Goal: Task Accomplishment & Management: Complete application form

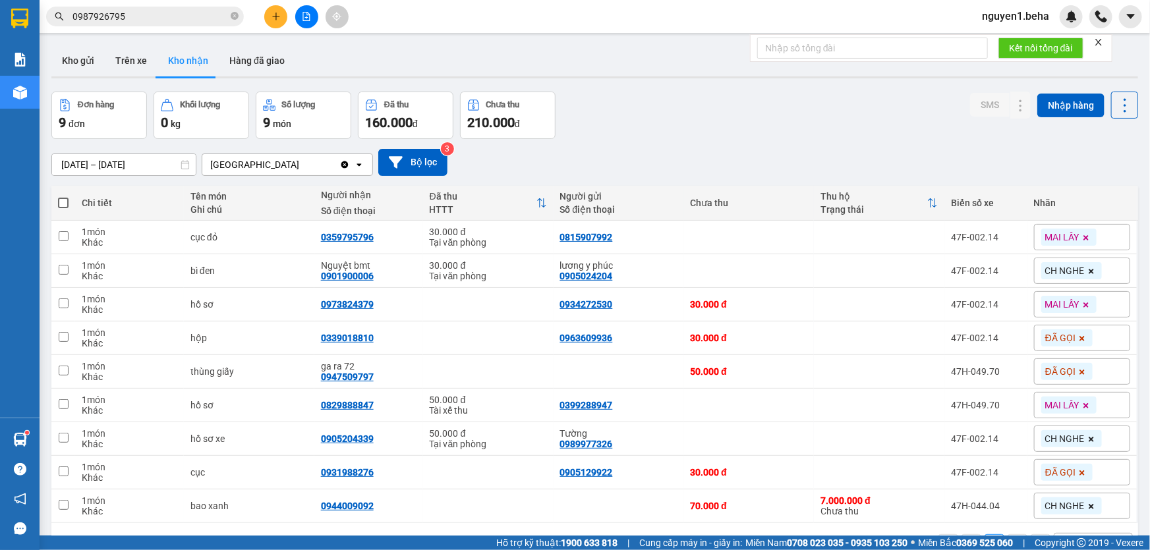
click at [172, 14] on input "0987926795" at bounding box center [150, 16] width 156 height 14
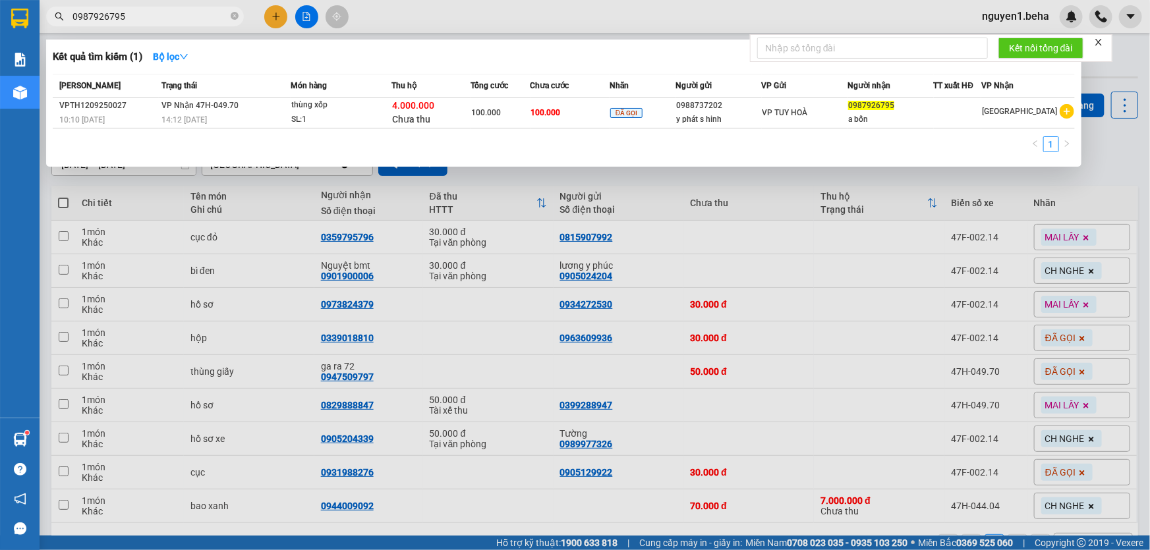
click at [172, 14] on input "0987926795" at bounding box center [150, 16] width 156 height 14
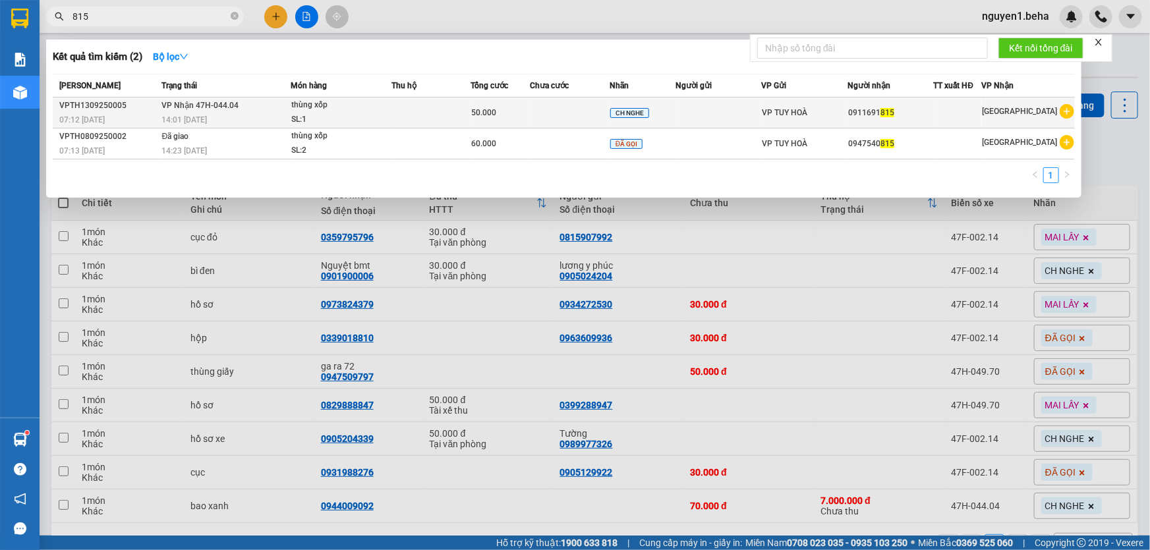
type input "815"
click at [521, 108] on div "50.000" at bounding box center [500, 112] width 58 height 14
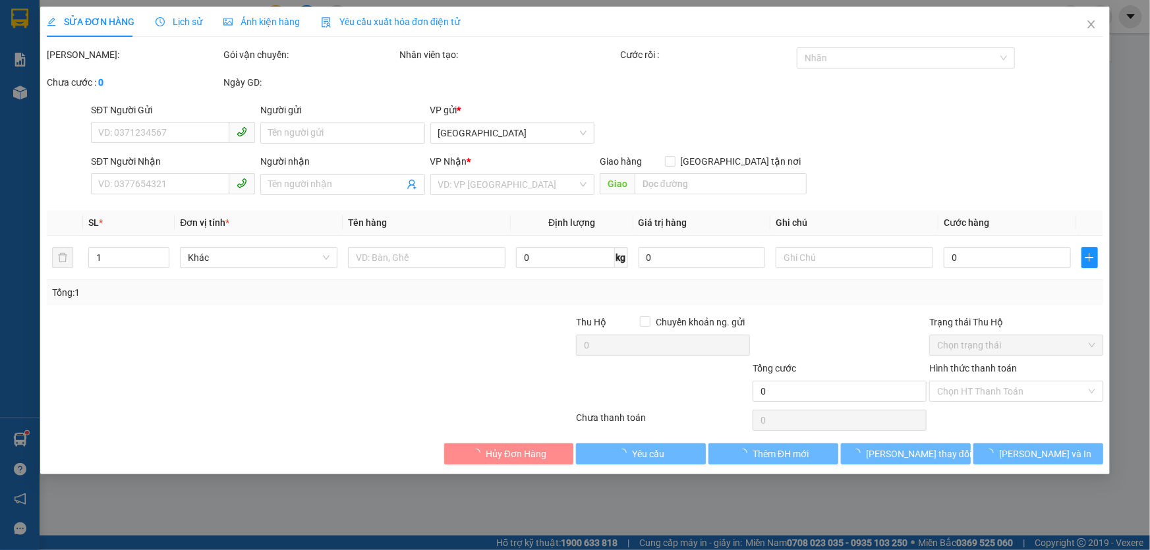
type input "0911691815"
type input "50.000"
type input "0"
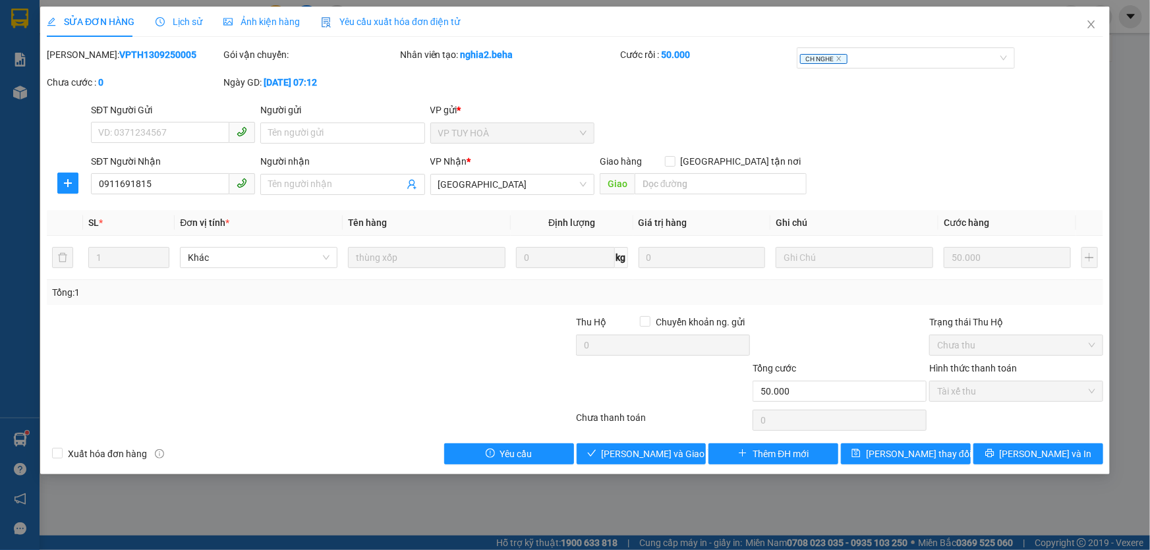
click at [252, 21] on span "Ảnh kiện hàng" at bounding box center [261, 21] width 76 height 11
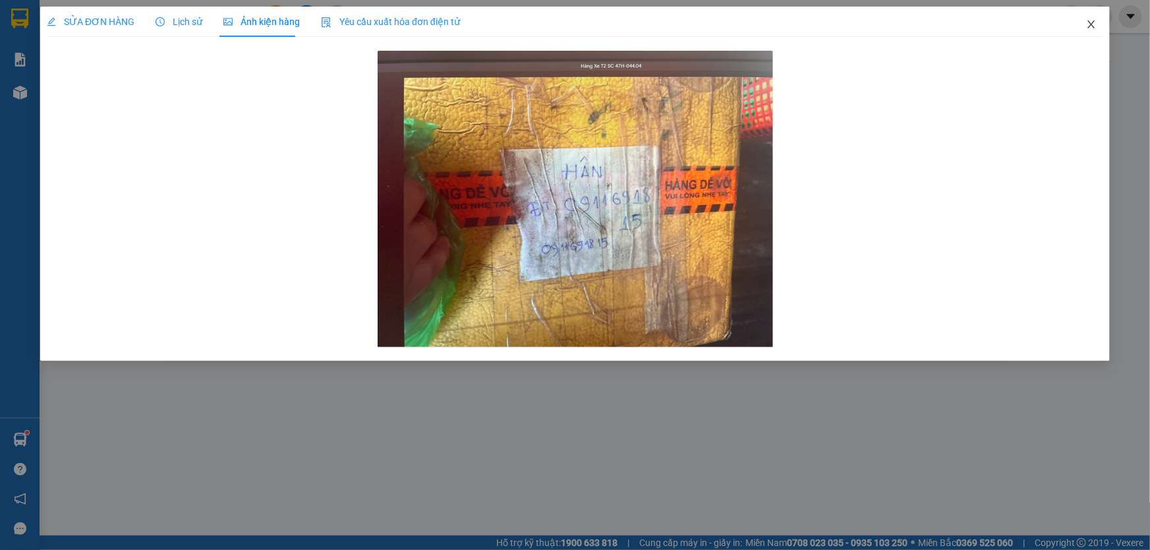
click at [1093, 20] on icon "close" at bounding box center [1091, 24] width 11 height 11
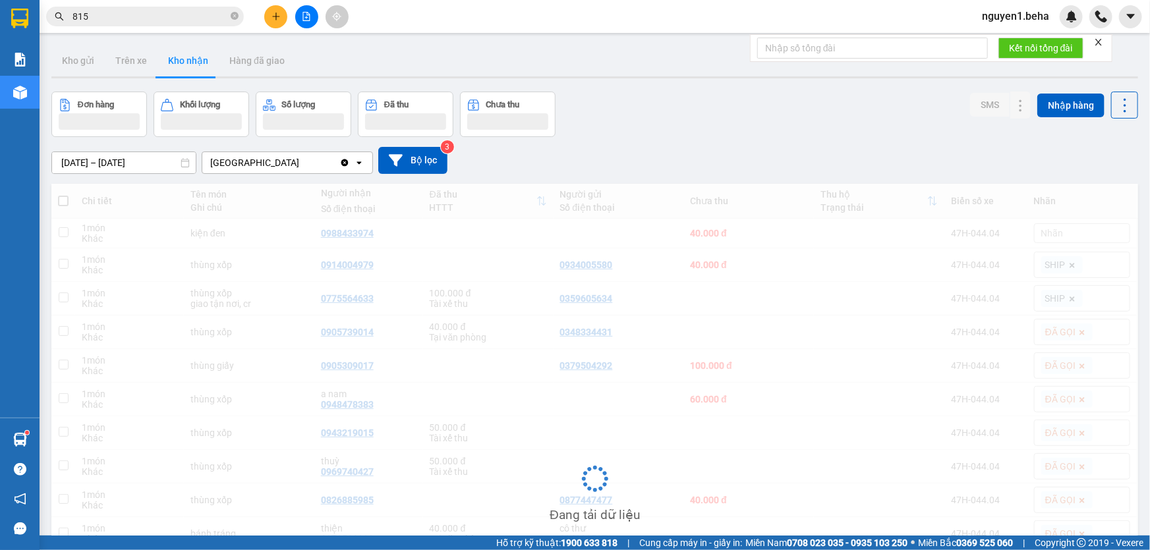
click at [183, 7] on span "815" at bounding box center [145, 17] width 198 height 20
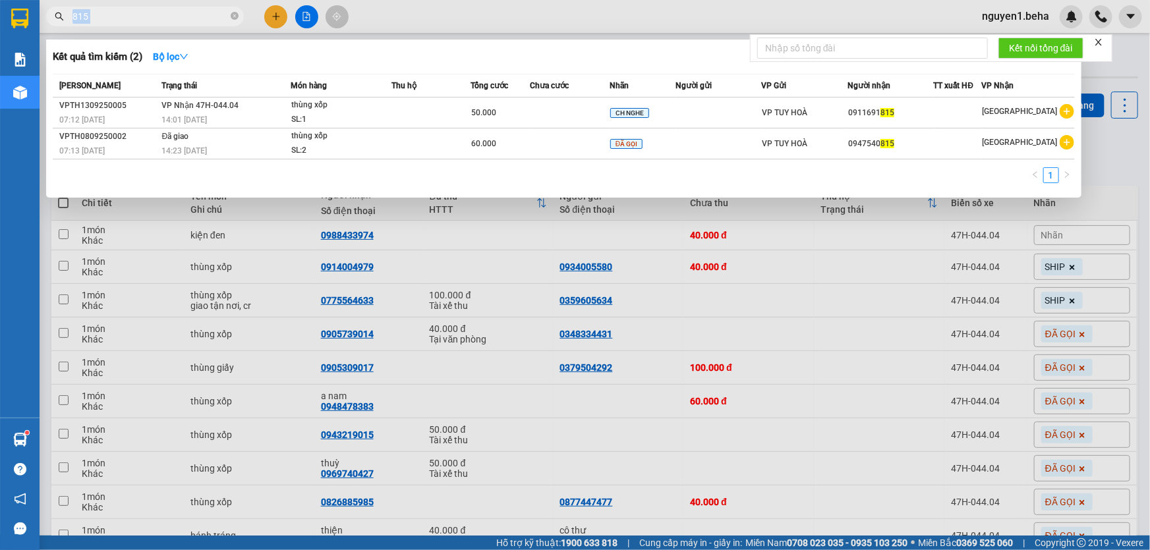
click at [183, 7] on span "815" at bounding box center [145, 17] width 198 height 20
click at [179, 13] on input "815" at bounding box center [150, 16] width 156 height 14
click at [165, 10] on input "815" at bounding box center [150, 16] width 156 height 14
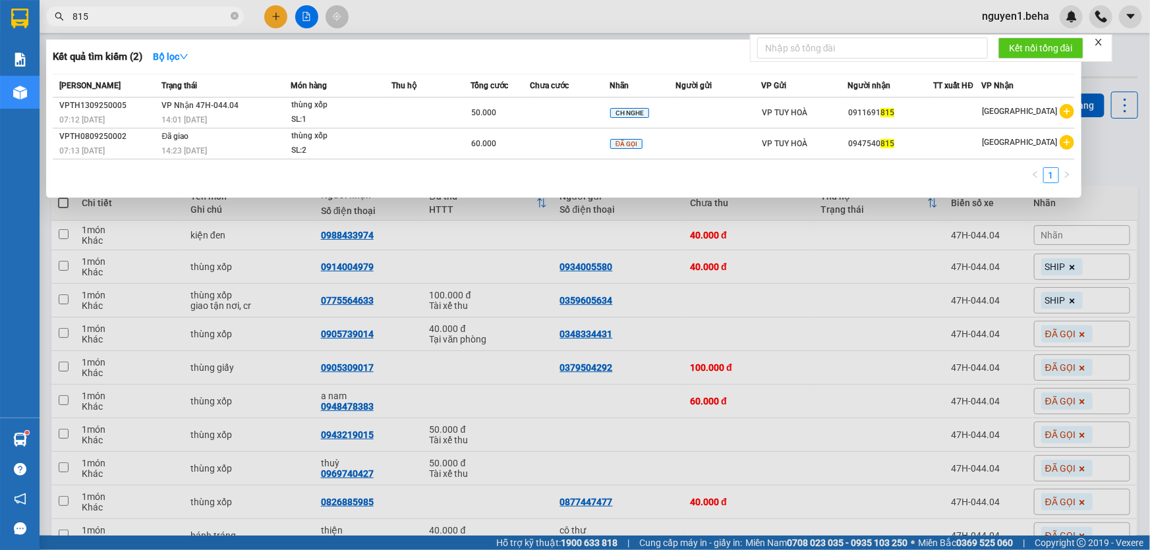
click at [142, 13] on input "815" at bounding box center [150, 16] width 156 height 14
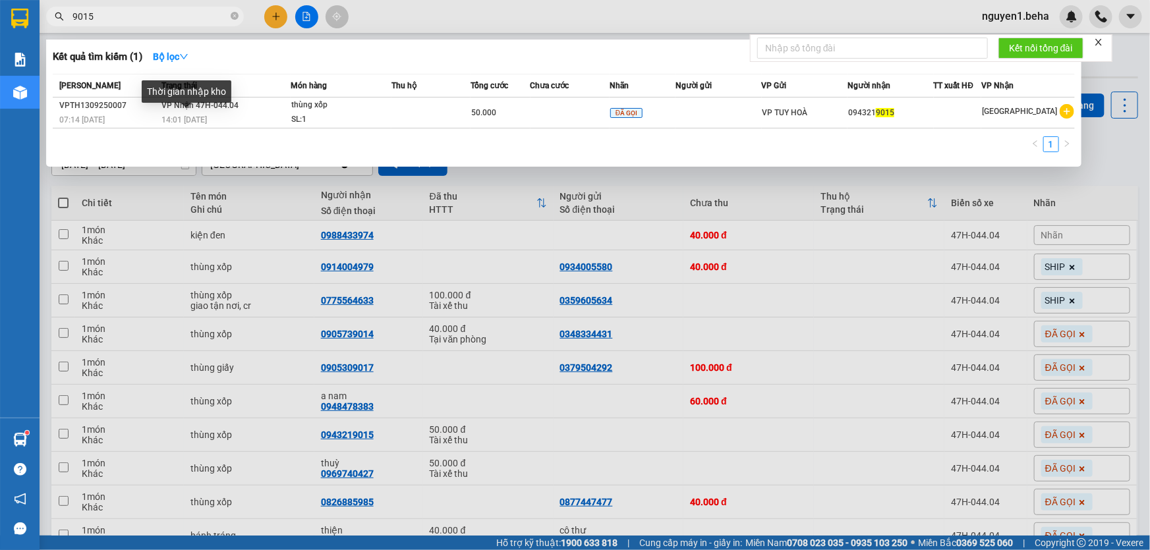
type input "9015"
click at [211, 112] on div "Thời gian nhập kho" at bounding box center [187, 96] width 90 height 32
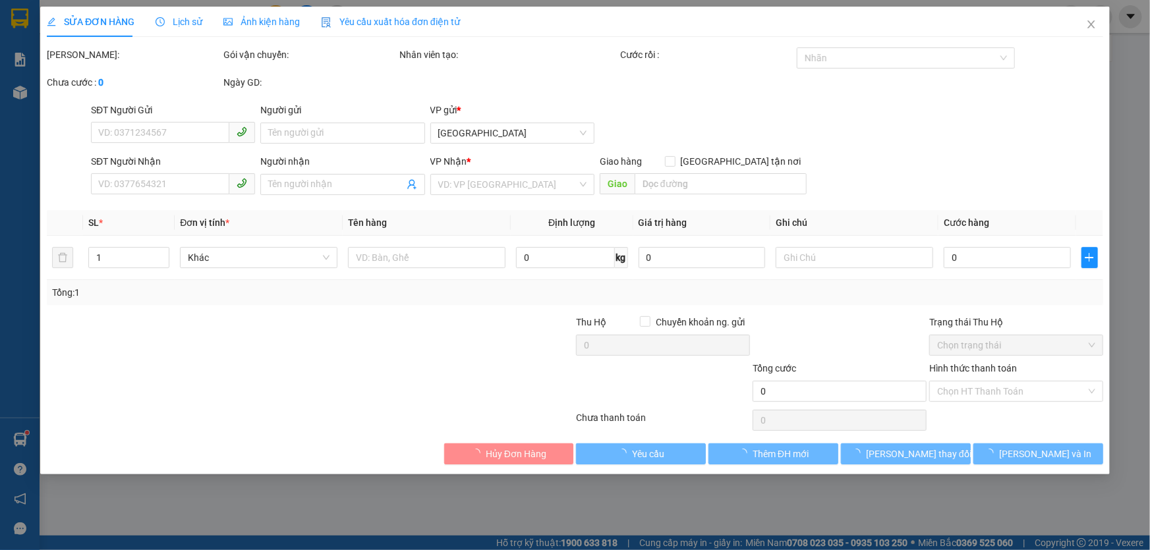
type input "0943219015"
type input "50.000"
type input "0"
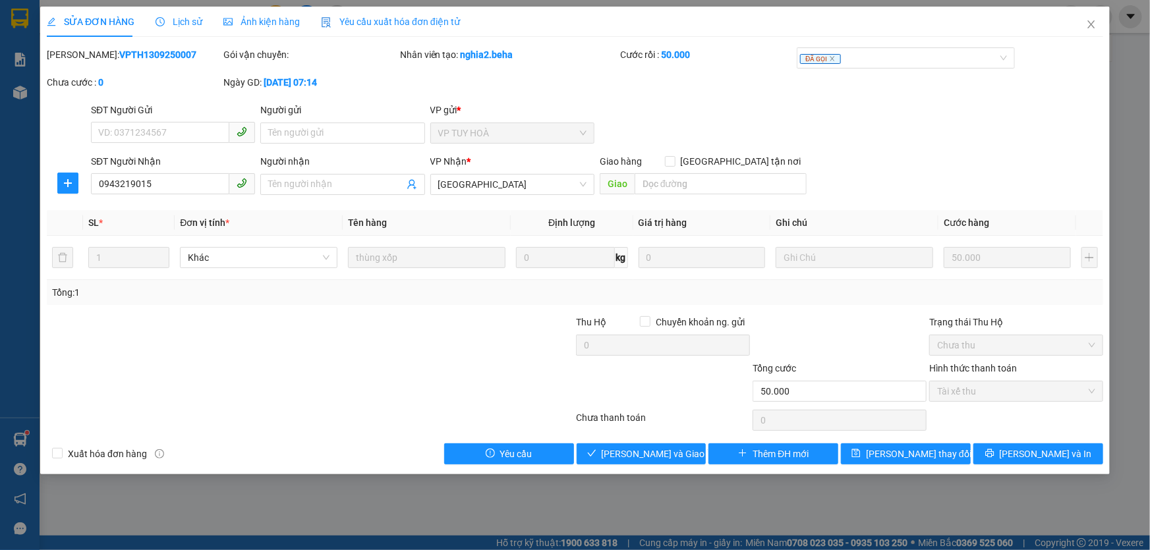
click at [254, 25] on span "Ảnh kiện hàng" at bounding box center [261, 21] width 76 height 11
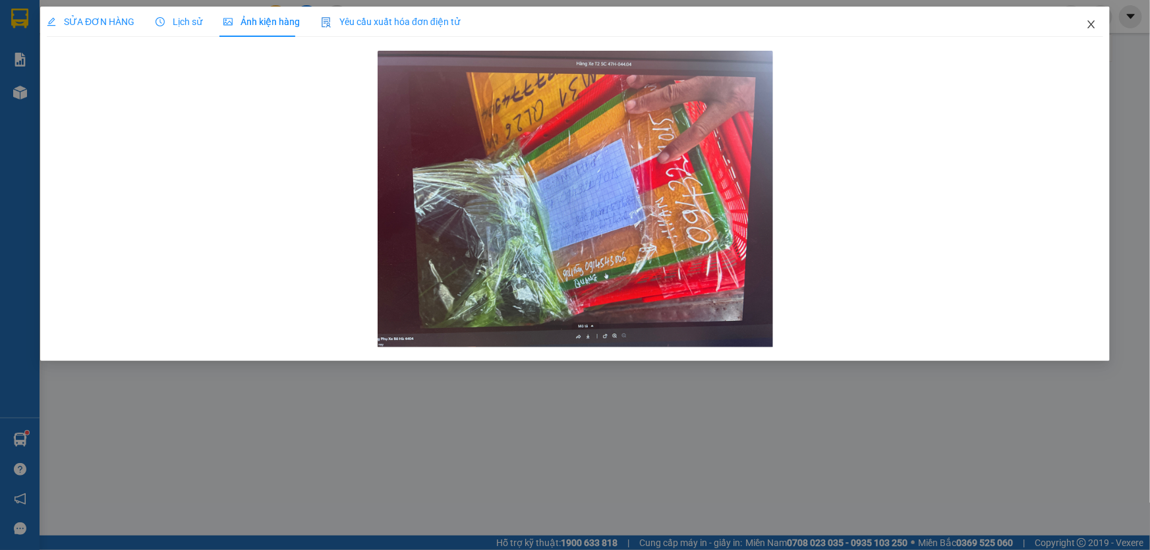
click at [1096, 20] on icon "close" at bounding box center [1091, 24] width 11 height 11
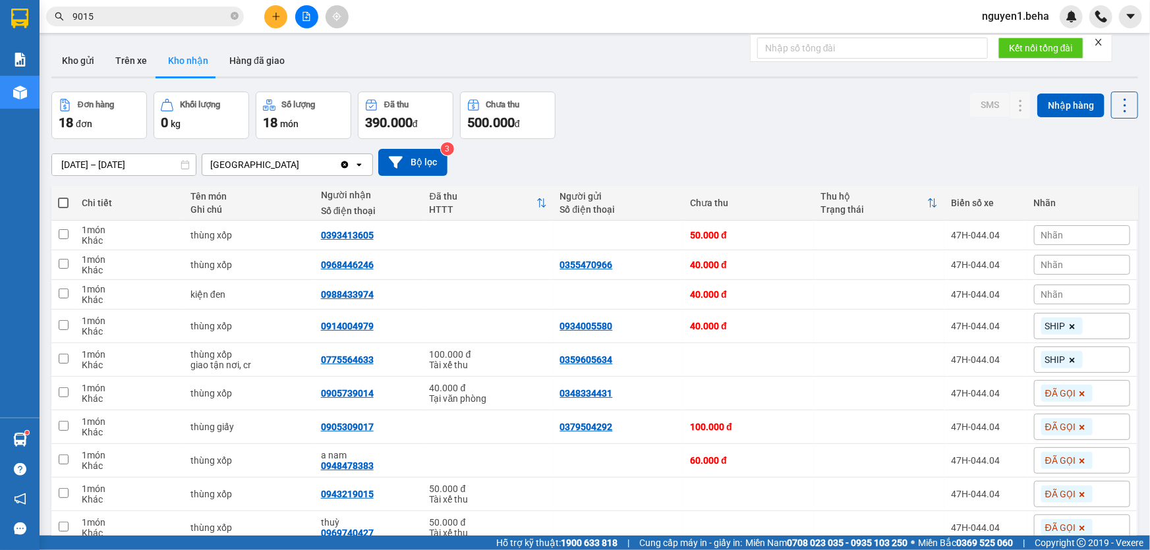
click at [128, 13] on input "9015" at bounding box center [150, 16] width 156 height 14
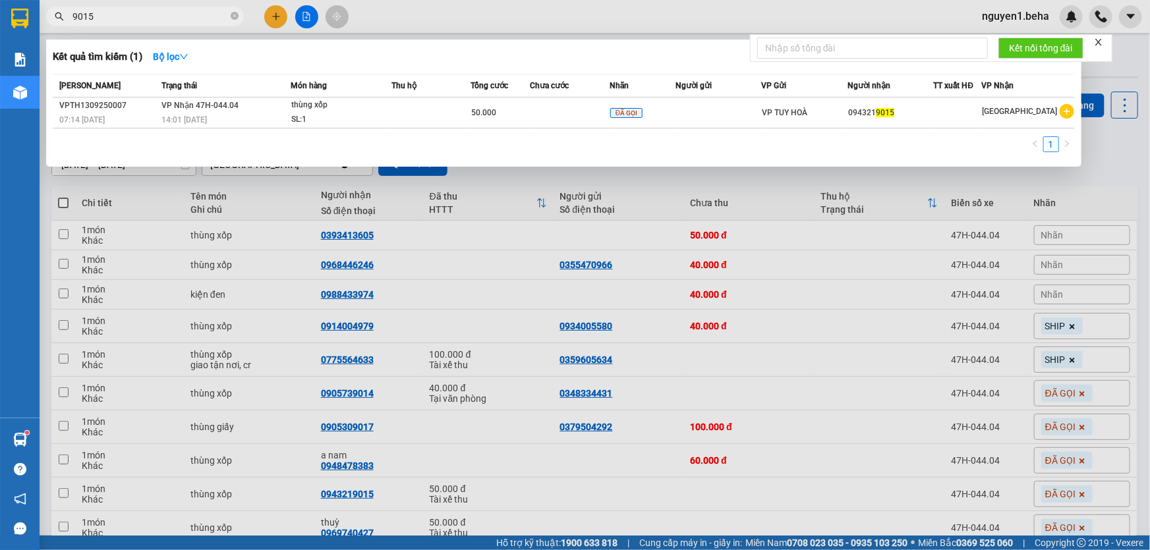
click at [167, 1] on div at bounding box center [575, 275] width 1150 height 550
click at [169, 7] on span "9015" at bounding box center [145, 17] width 198 height 20
click at [169, 8] on span "9015" at bounding box center [145, 17] width 198 height 20
click at [169, 9] on input "9015" at bounding box center [150, 16] width 156 height 14
click at [185, 21] on input "9015" at bounding box center [150, 16] width 156 height 14
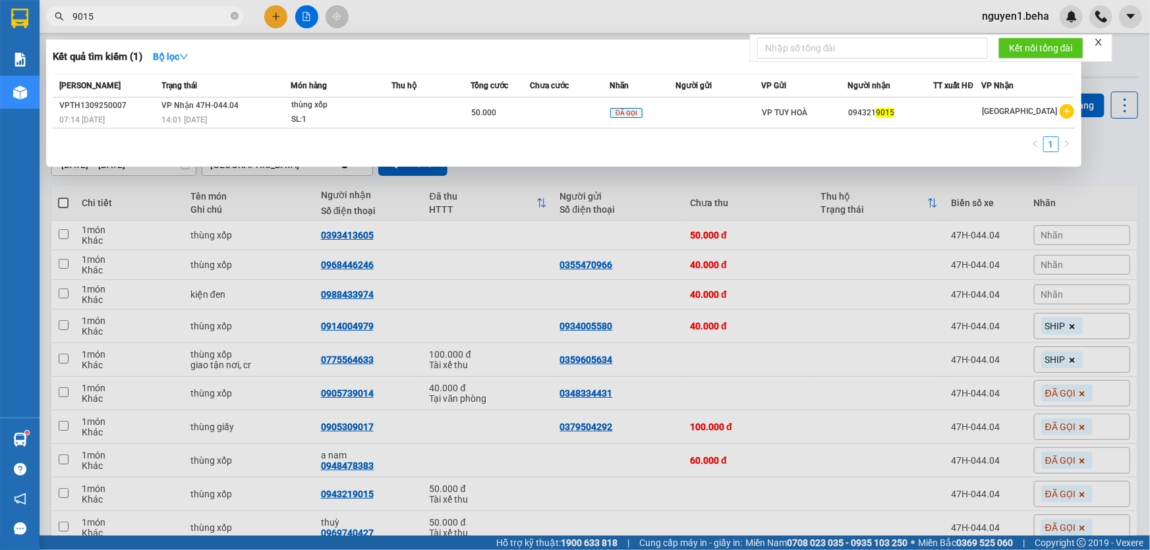
click at [185, 21] on input "9015" at bounding box center [150, 16] width 156 height 14
type input "0"
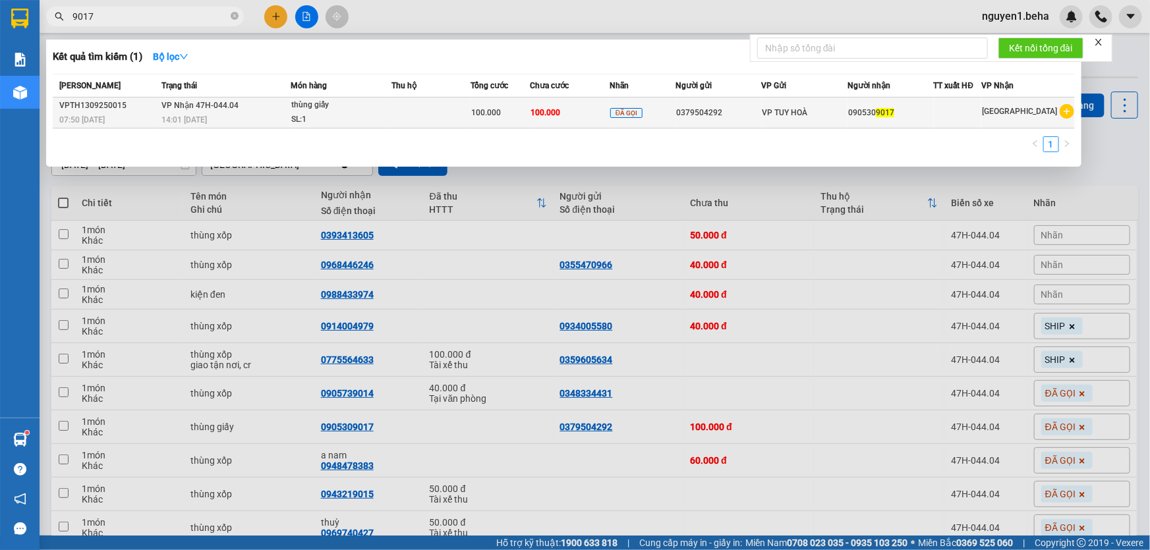
type input "9017"
click at [251, 115] on div "14:01 [DATE]" at bounding box center [226, 120] width 129 height 14
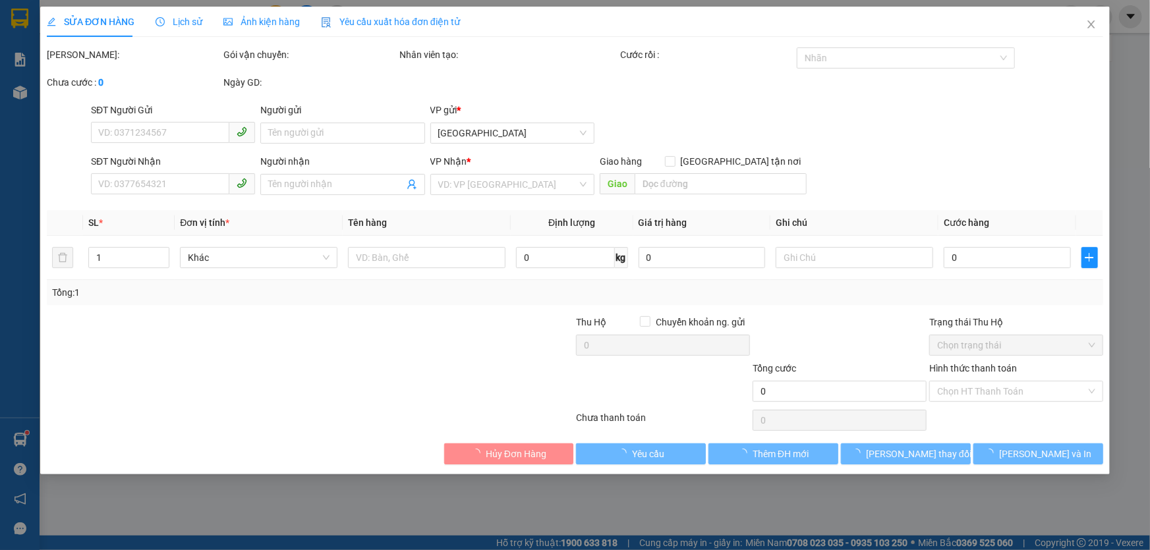
type input "0379504292"
type input "0905309017"
type input "100.000"
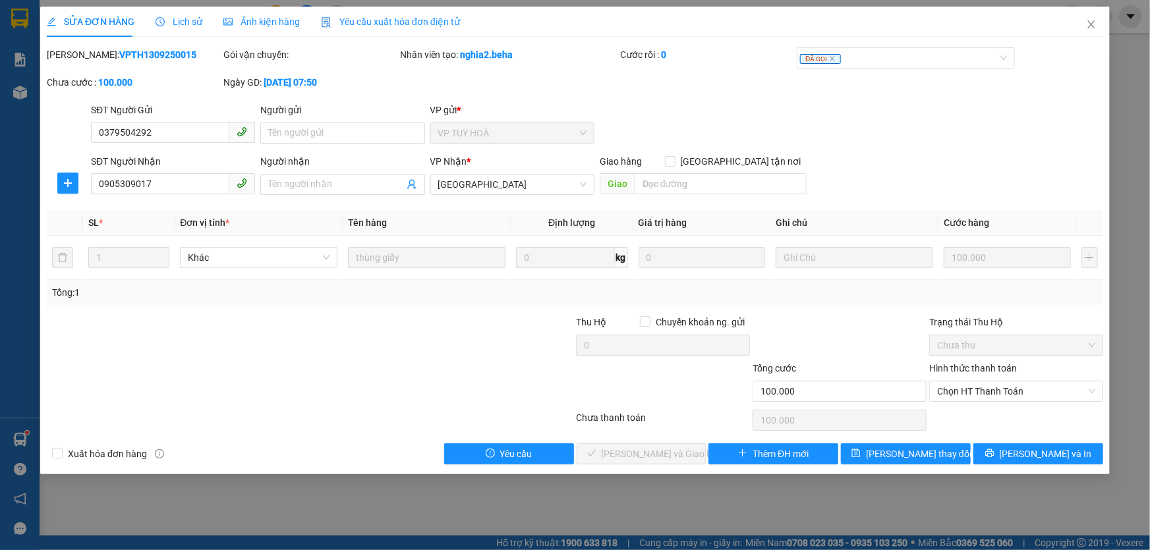
click at [275, 19] on span "Ảnh kiện hàng" at bounding box center [261, 21] width 76 height 11
